Goal: Transaction & Acquisition: Download file/media

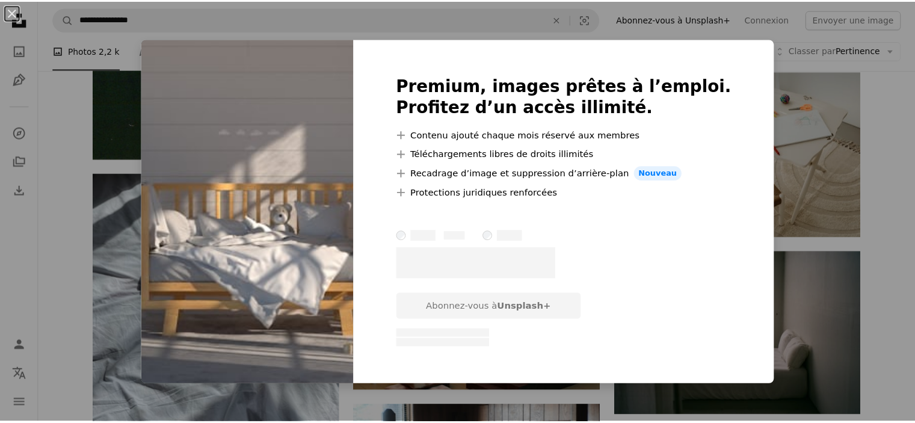
scroll to position [1864, 0]
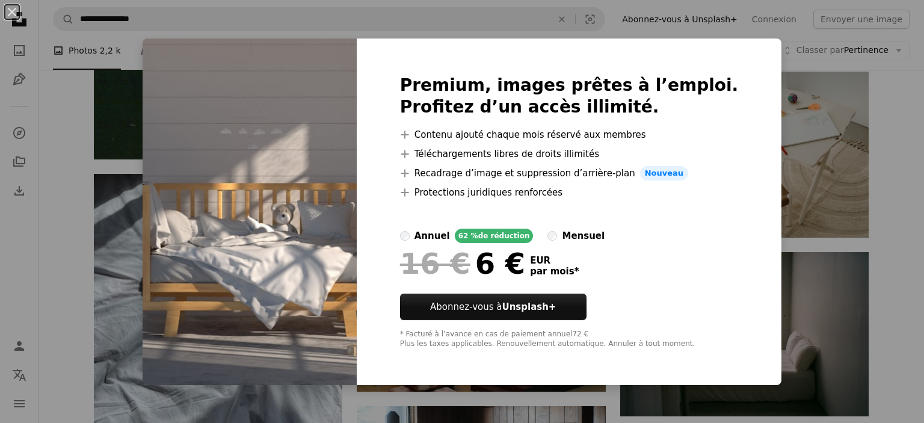
click at [885, 245] on div "An X shape Premium, images prêtes à l’emploi. Profitez d’un accès illimité. A p…" at bounding box center [462, 211] width 924 height 423
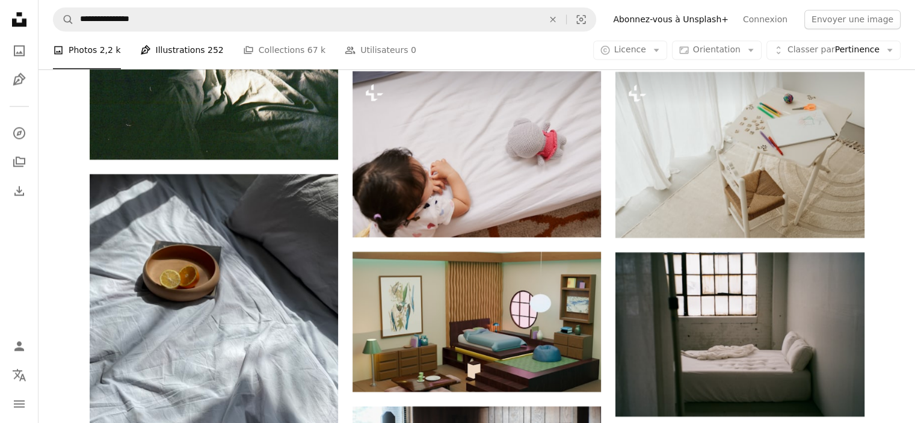
click at [189, 46] on link "Pen Tool Illustrations 252" at bounding box center [182, 50] width 84 height 38
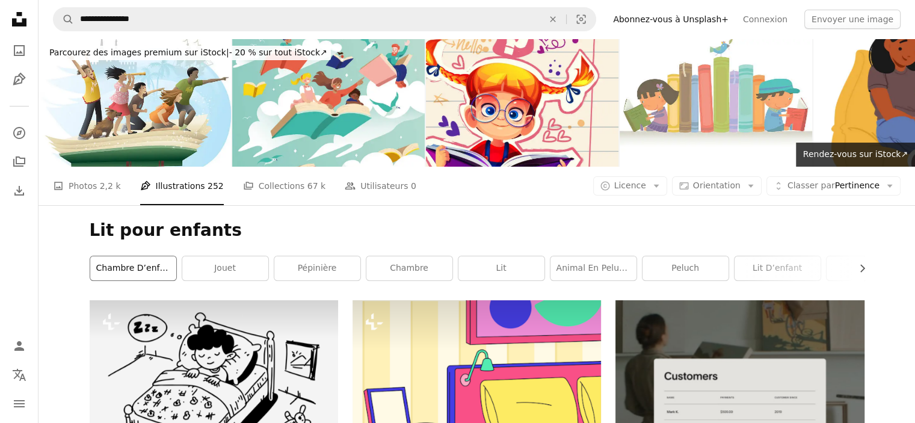
click at [117, 256] on link "Chambre d’enfant" at bounding box center [133, 268] width 86 height 24
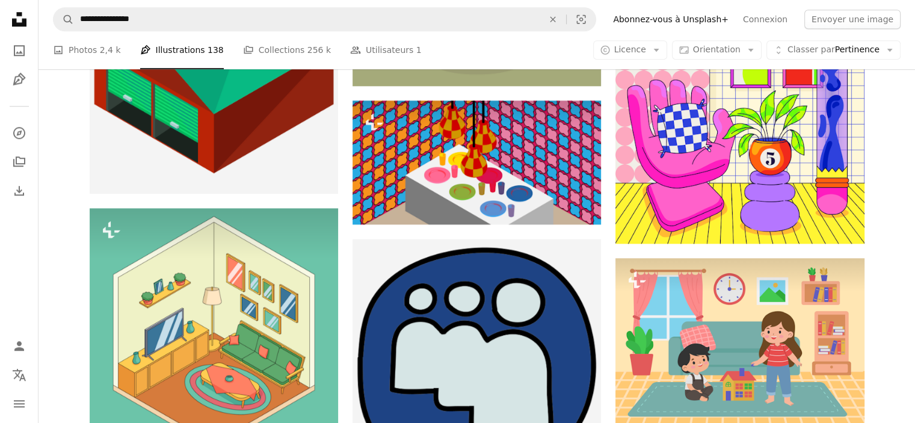
scroll to position [1323, 0]
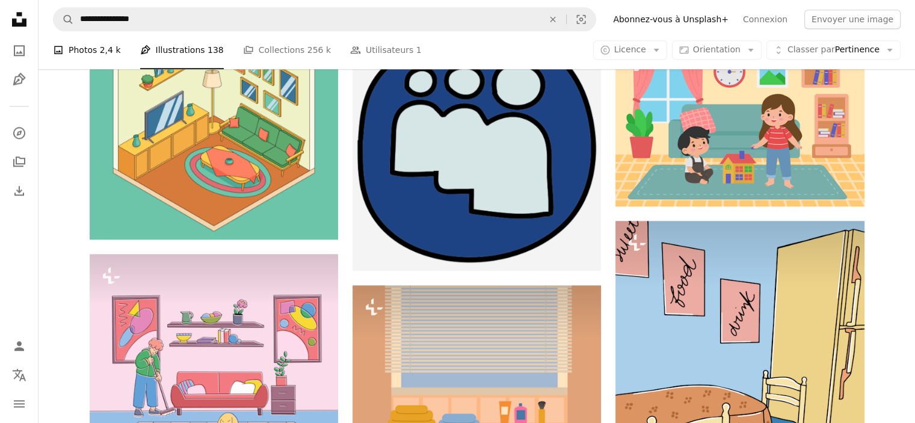
click at [78, 47] on link "A photo Photos 2,4 k" at bounding box center [87, 50] width 68 height 38
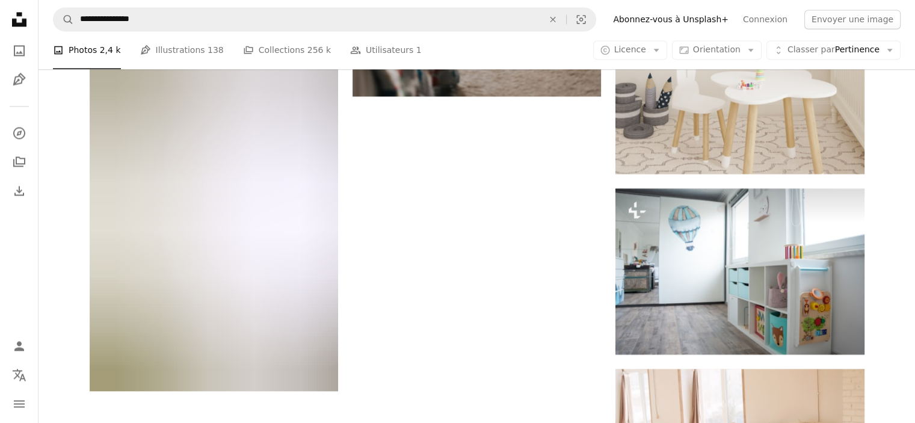
scroll to position [1924, 0]
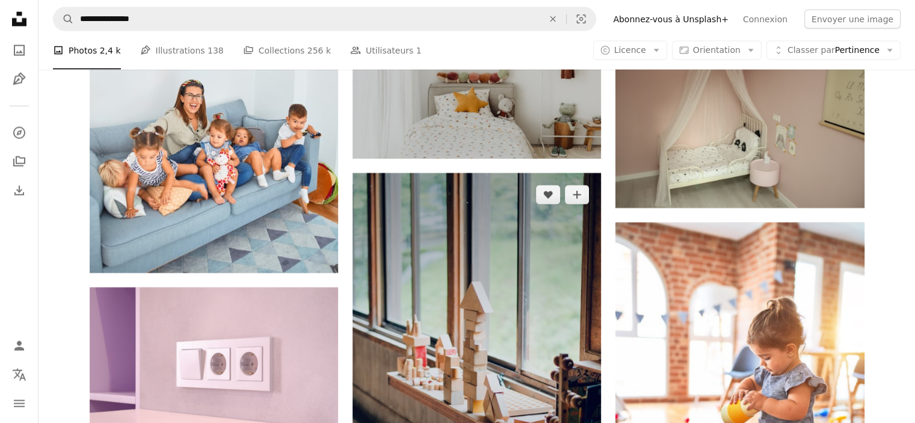
scroll to position [2405, 0]
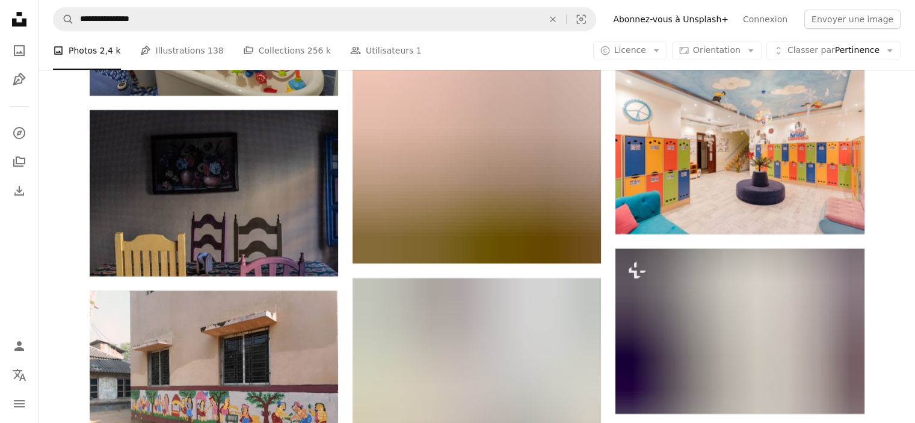
scroll to position [4990, 0]
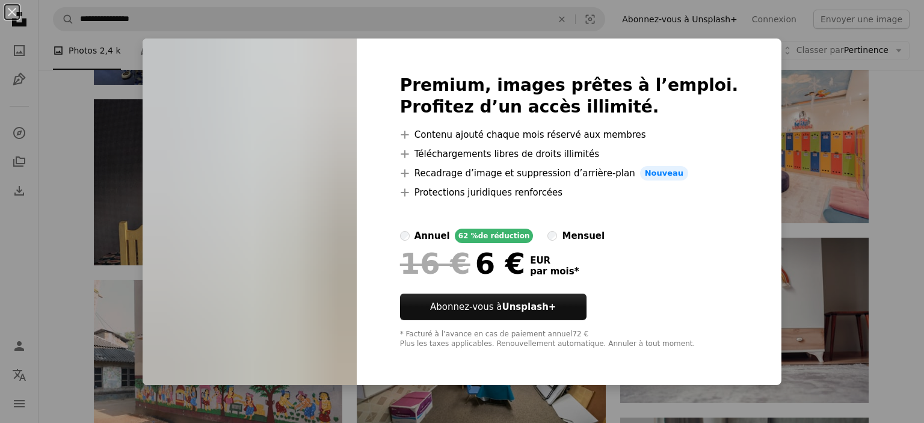
scroll to position [5051, 0]
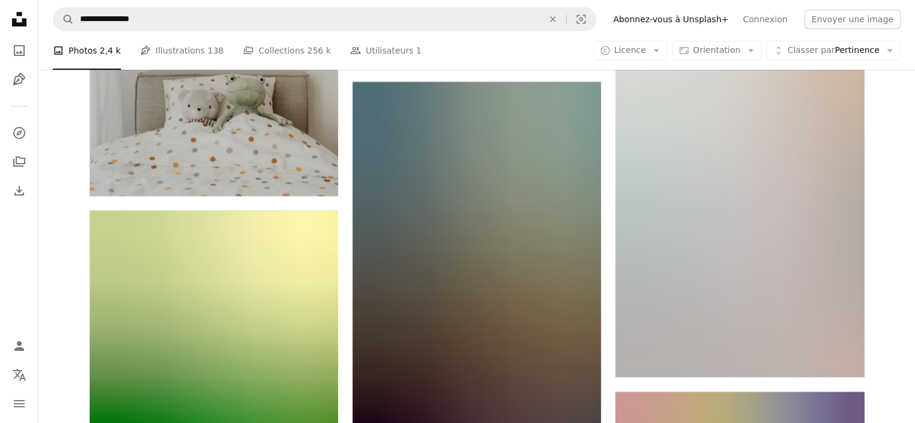
scroll to position [18218, 0]
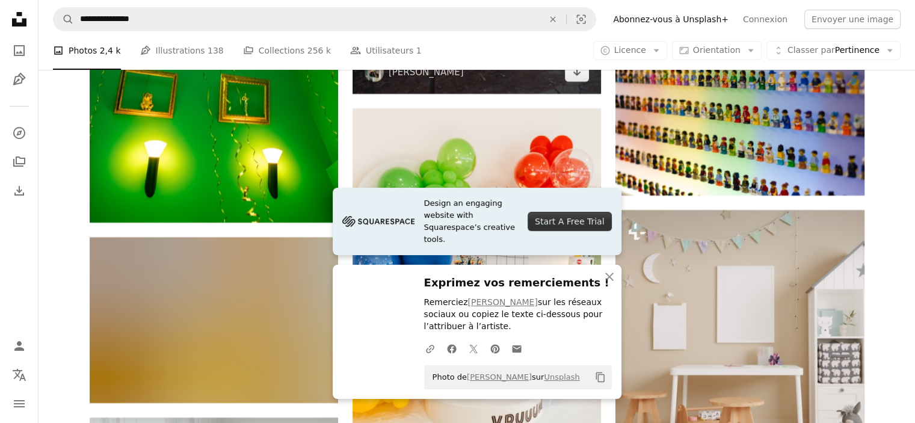
scroll to position [18579, 0]
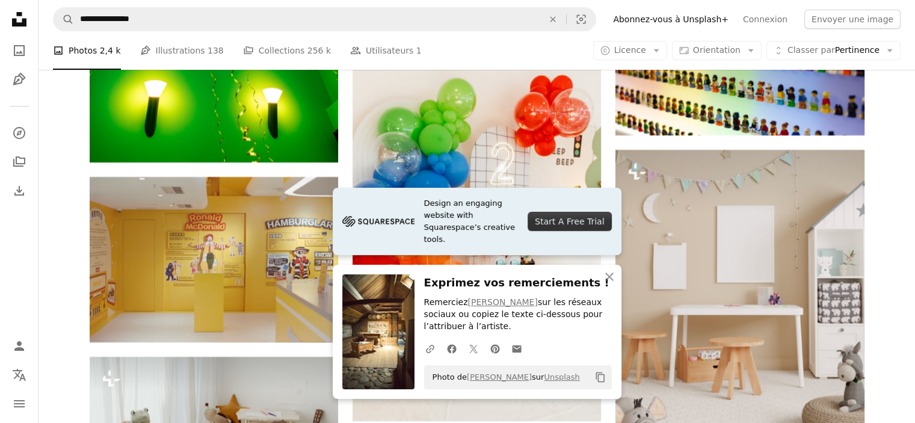
click at [610, 278] on icon "button" at bounding box center [609, 276] width 8 height 8
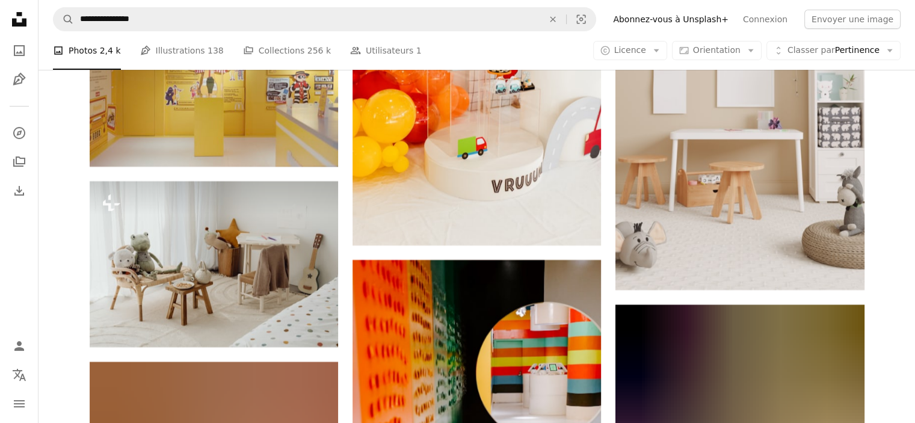
scroll to position [18820, 0]
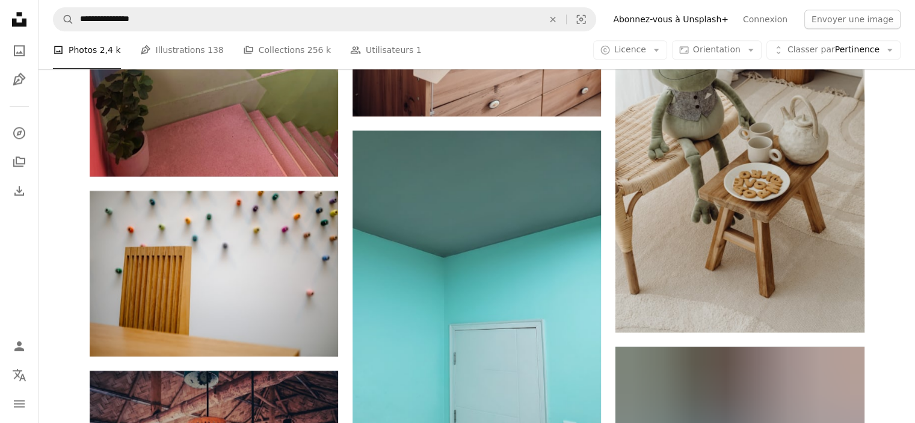
scroll to position [19661, 0]
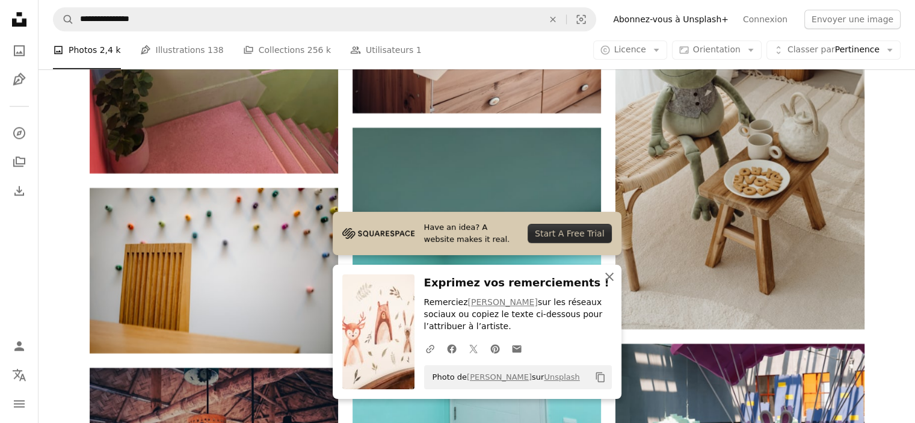
click at [608, 273] on icon "An X shape" at bounding box center [609, 276] width 14 height 14
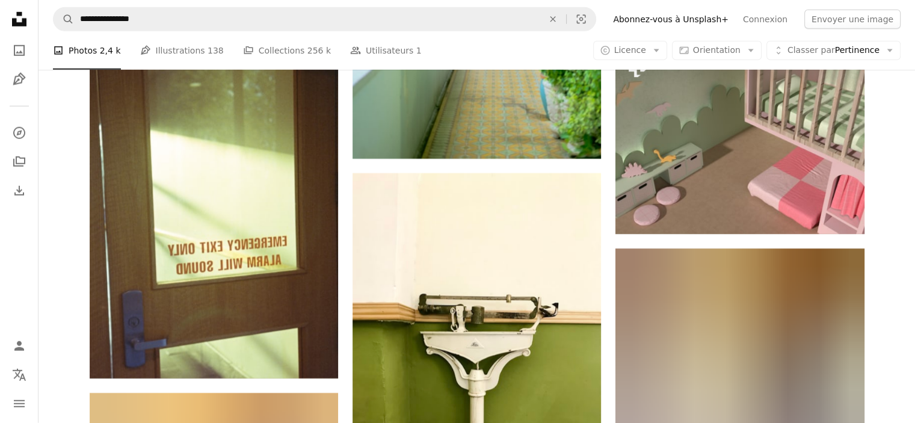
scroll to position [27778, 0]
